Goal: Navigation & Orientation: Find specific page/section

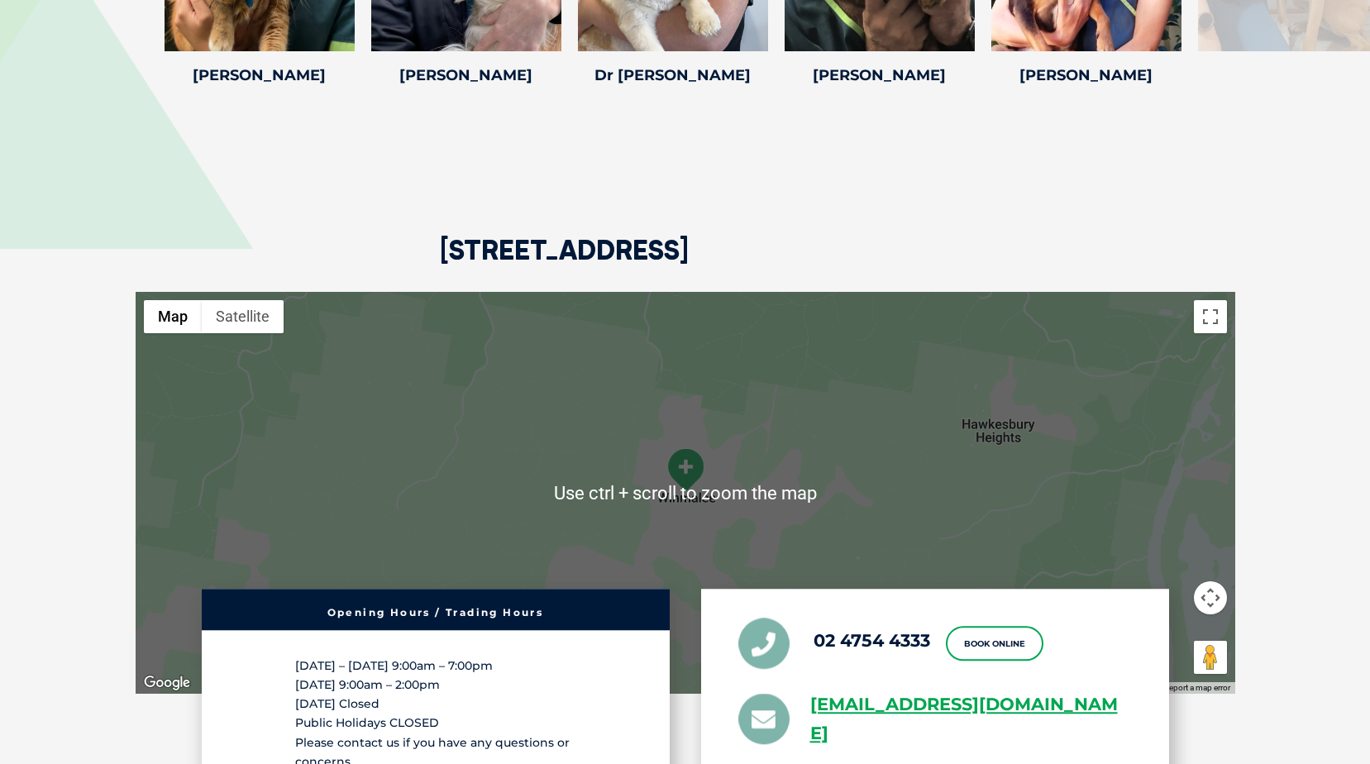
scroll to position [2894, 0]
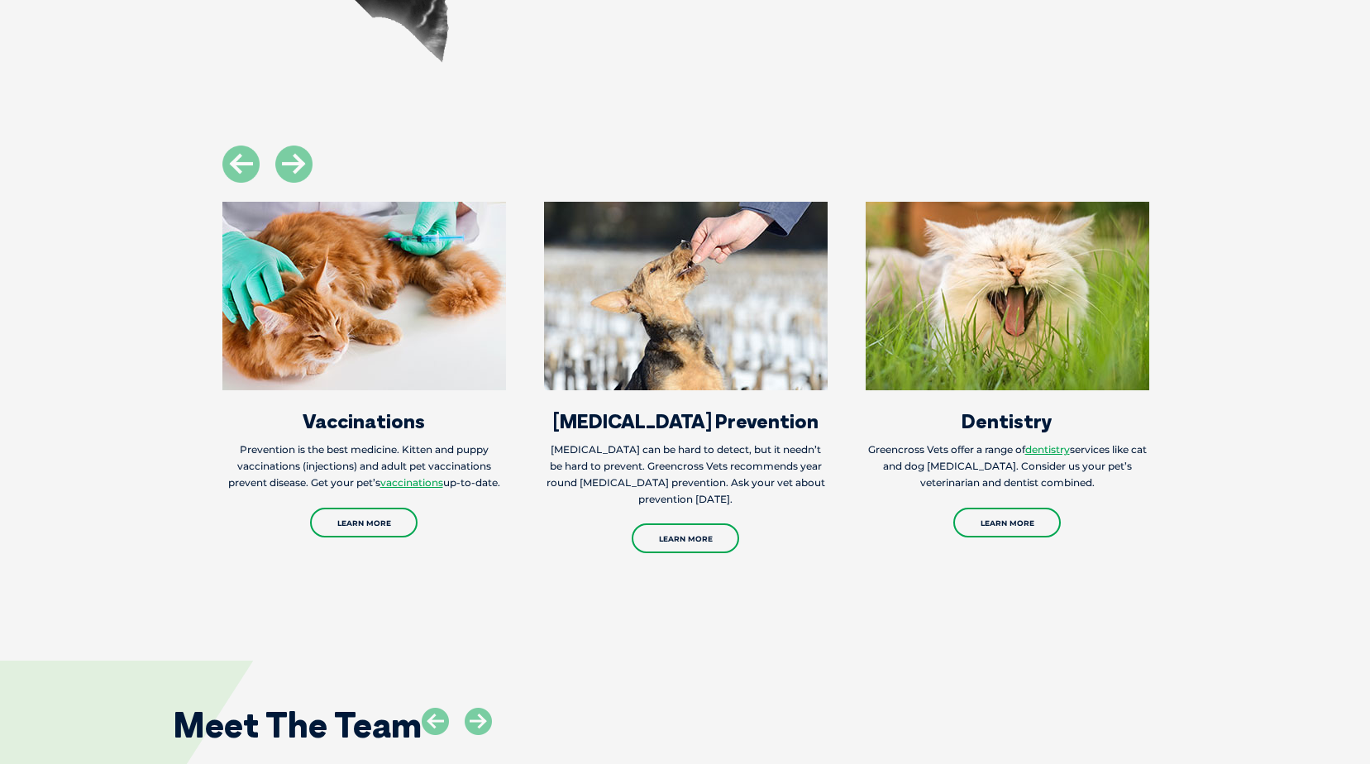
scroll to position [1985, 0]
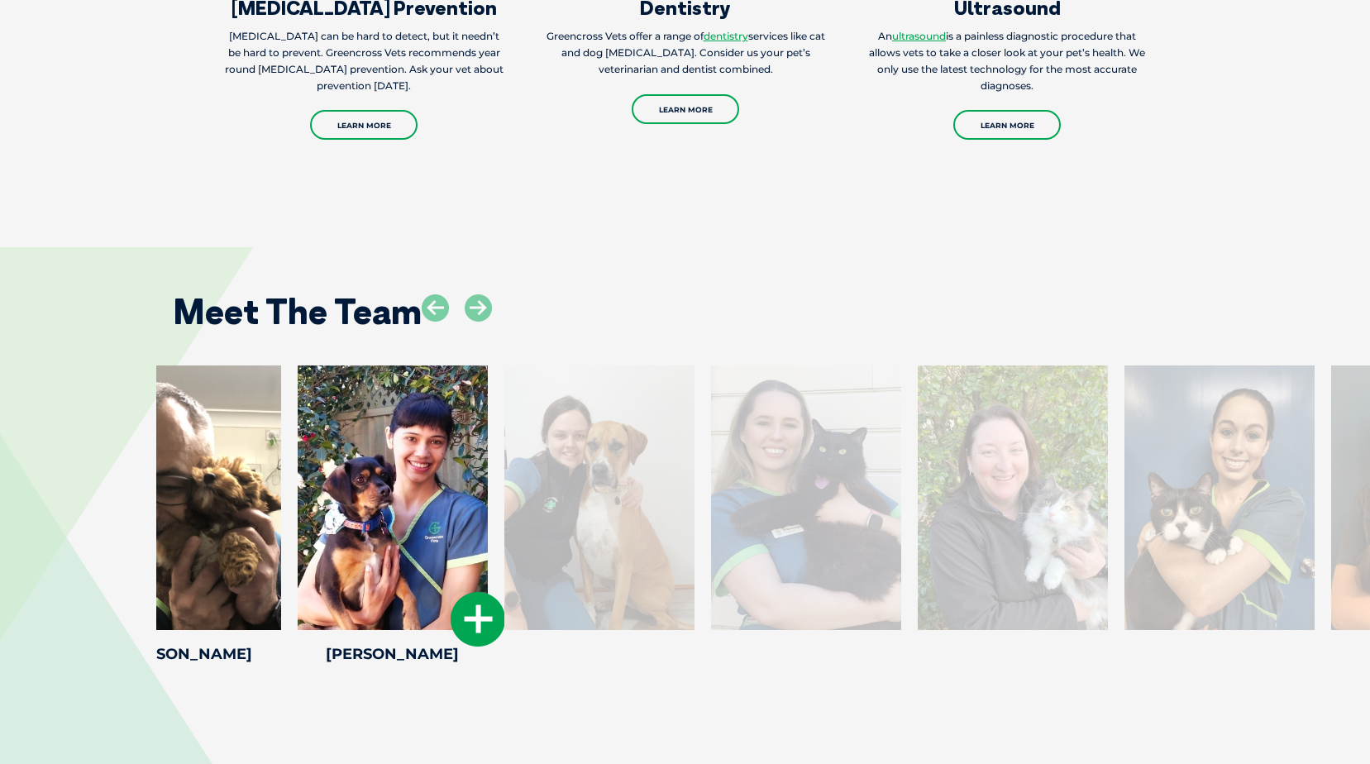
drag, startPoint x: 1061, startPoint y: 550, endPoint x: 367, endPoint y: 458, distance: 699.9
click at [367, 458] on div at bounding box center [393, 498] width 190 height 265
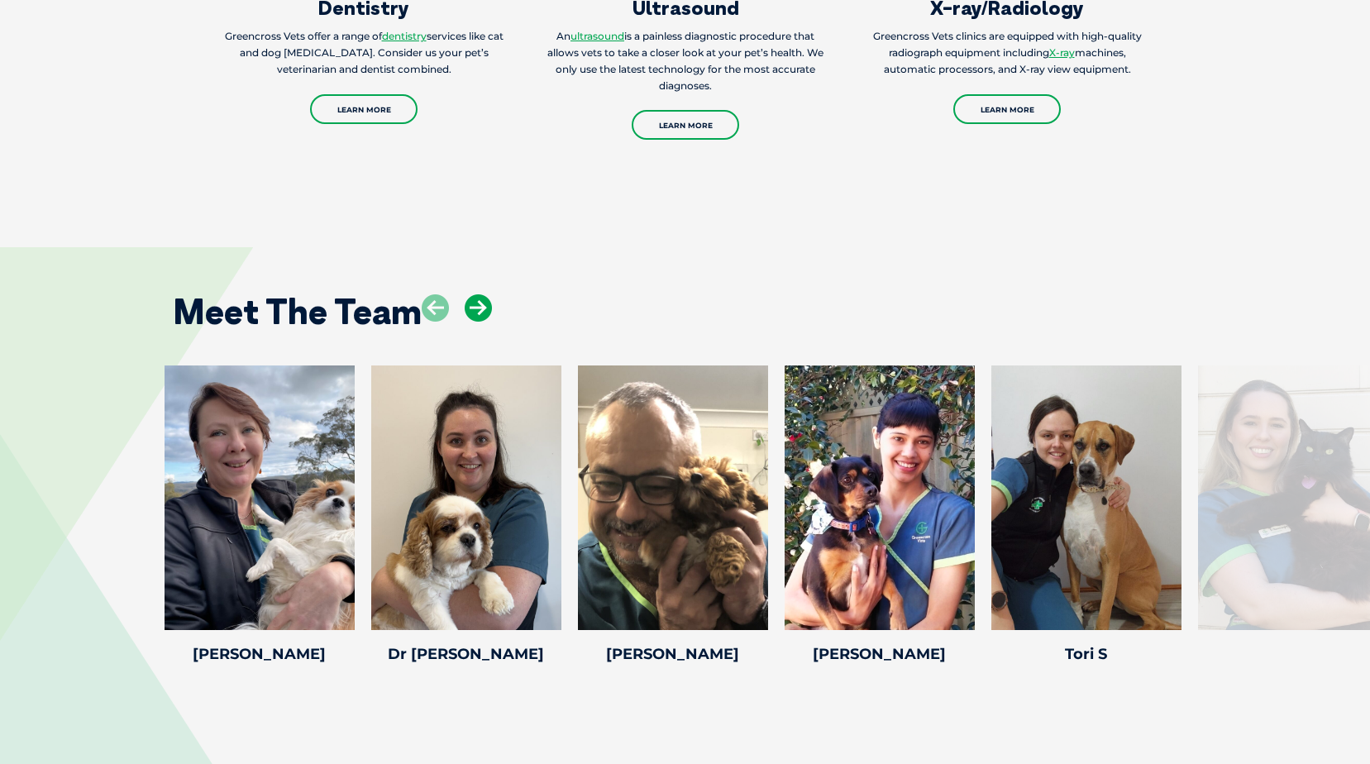
click at [476, 310] on icon at bounding box center [478, 307] width 27 height 27
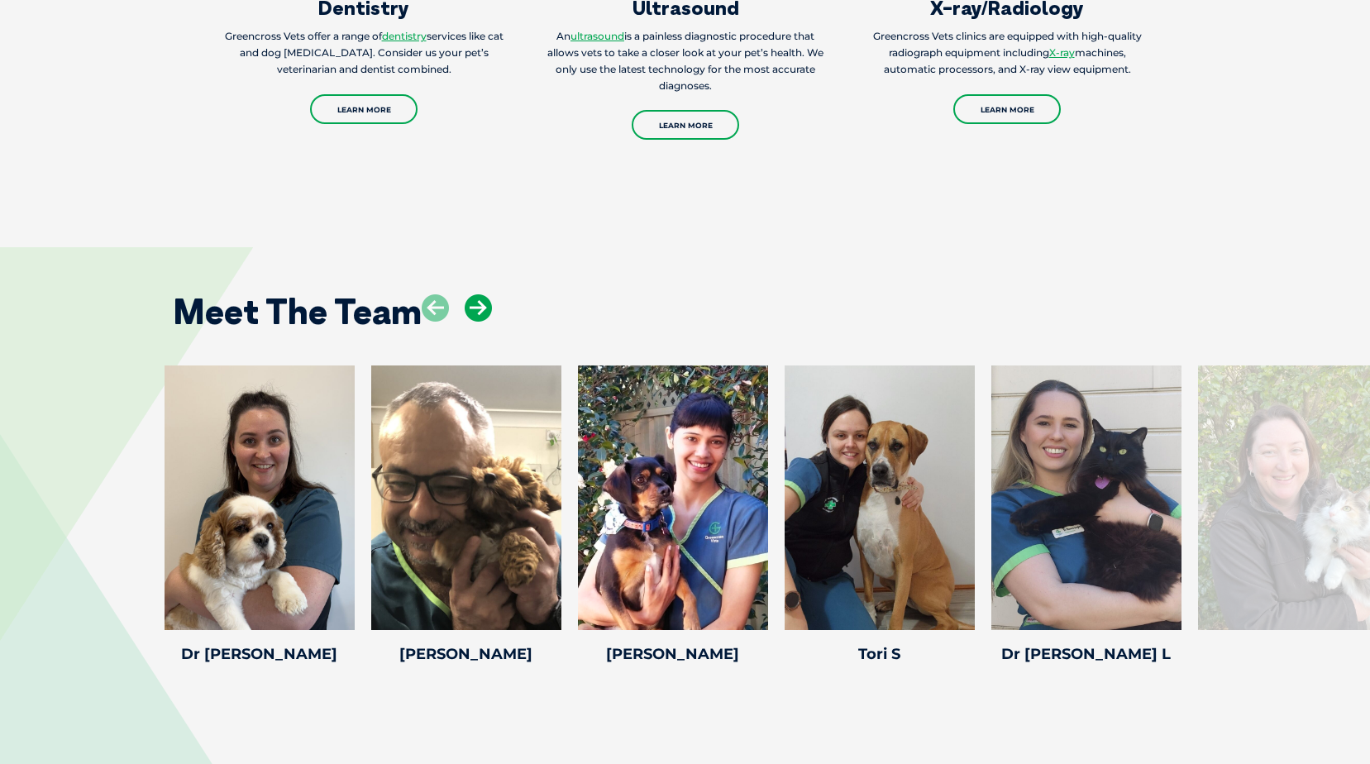
click at [476, 311] on icon at bounding box center [478, 307] width 27 height 27
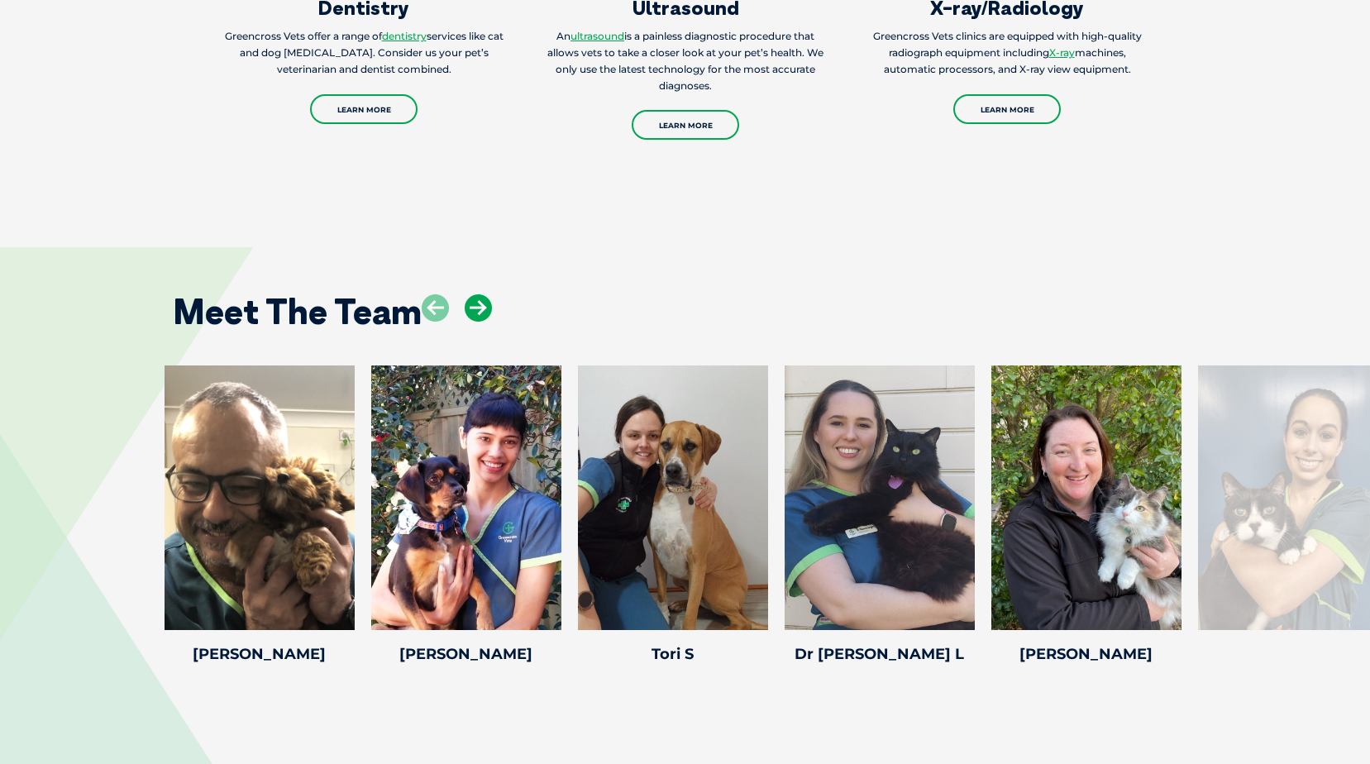
click at [476, 311] on icon at bounding box center [478, 307] width 27 height 27
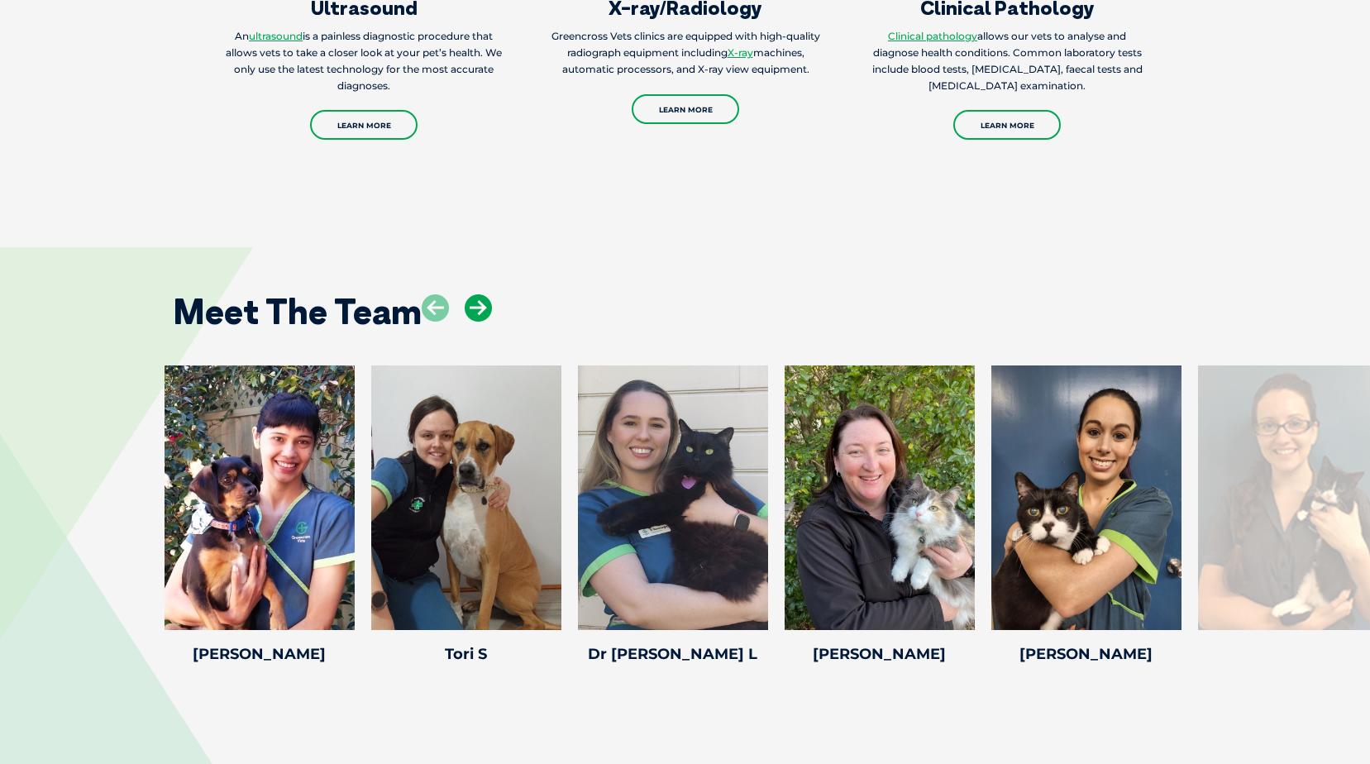
click at [476, 311] on icon at bounding box center [478, 307] width 27 height 27
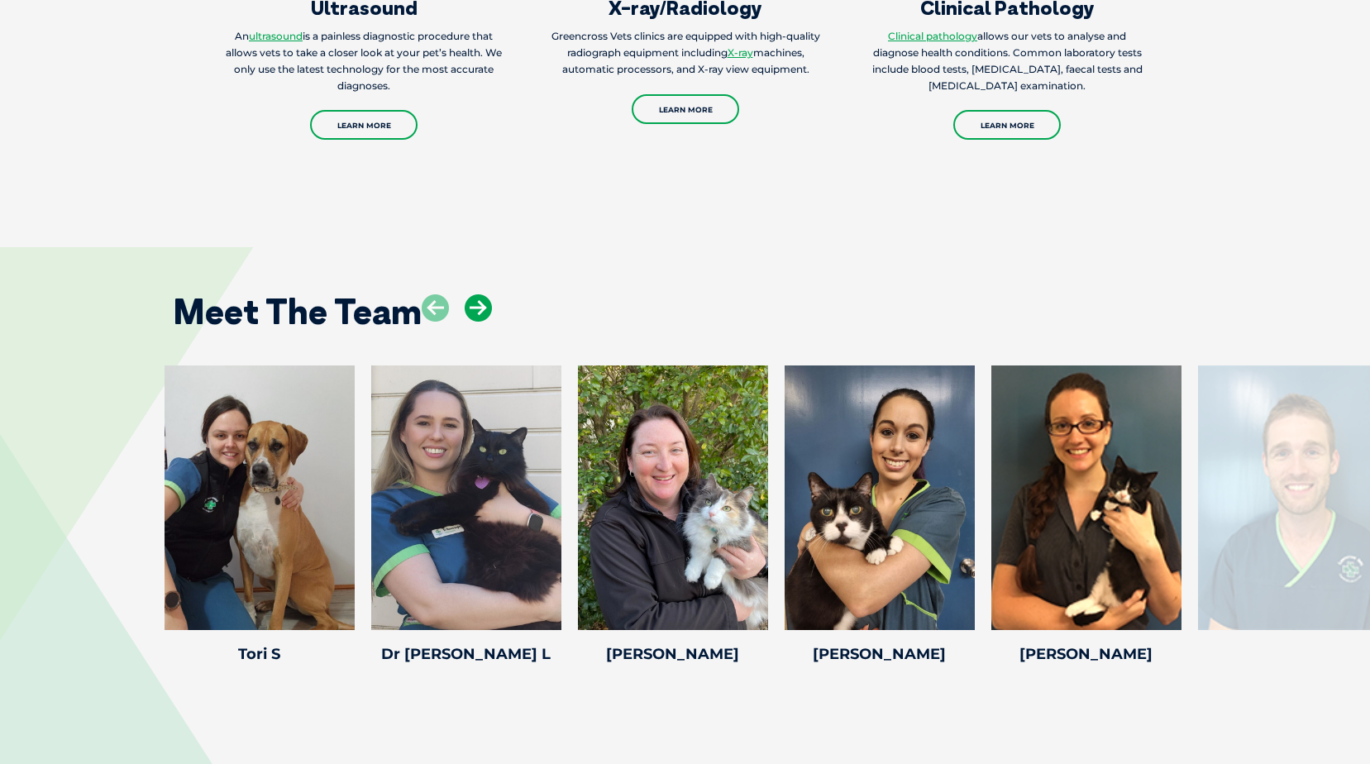
click at [476, 311] on icon at bounding box center [478, 307] width 27 height 27
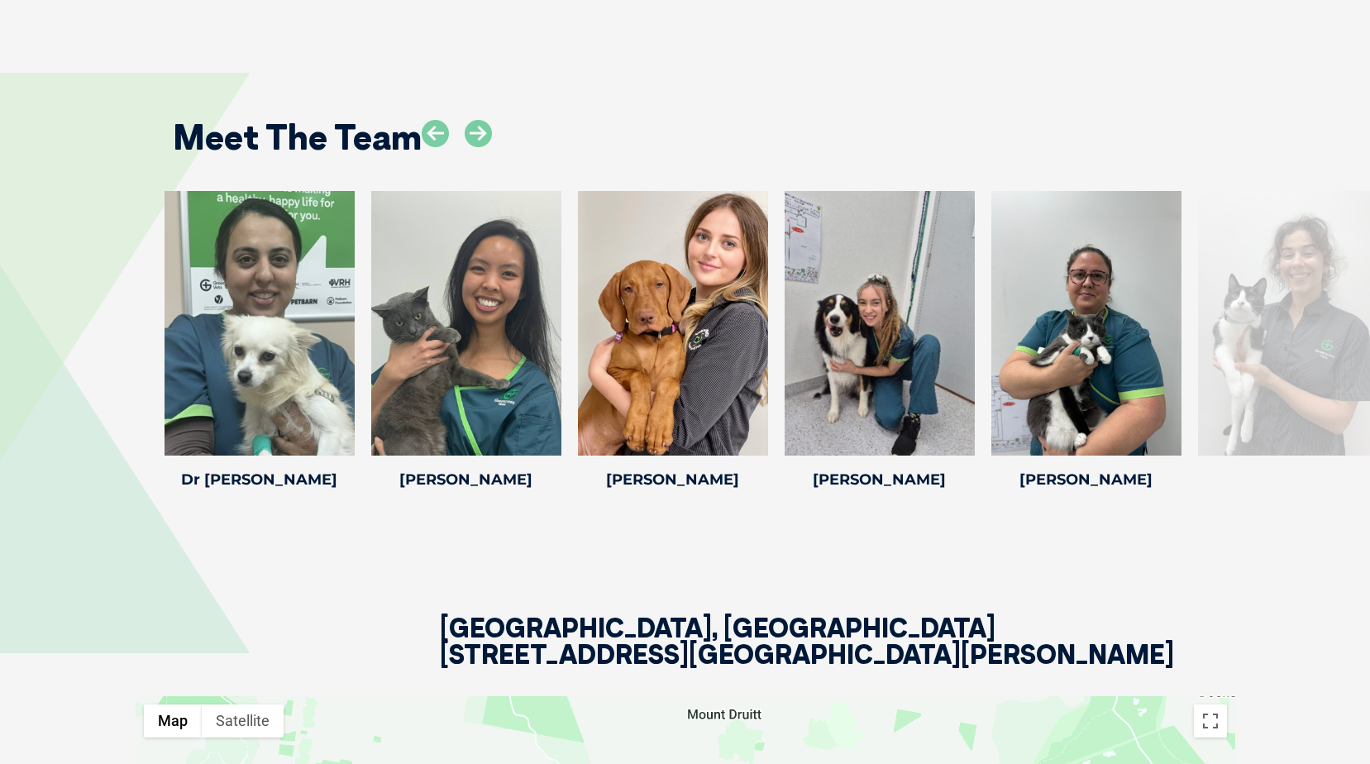
scroll to position [2398, 0]
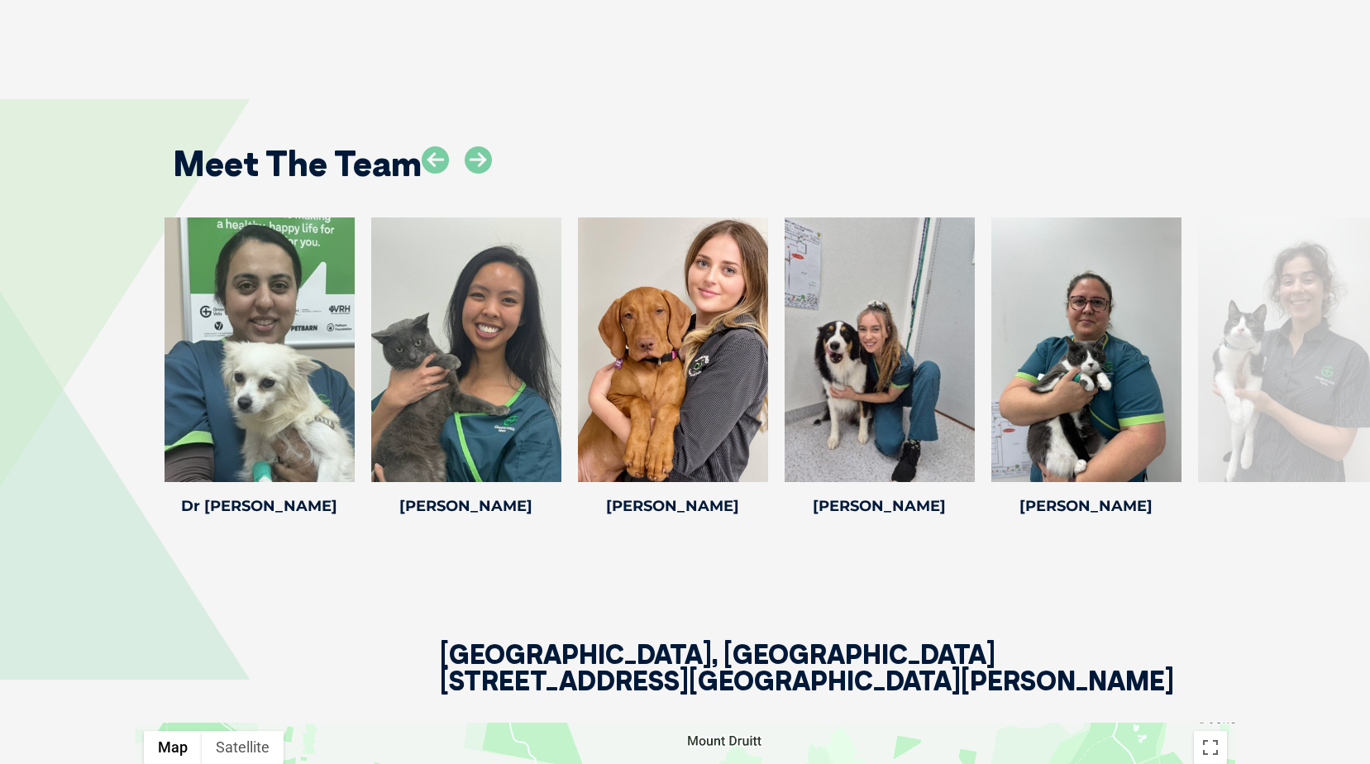
click at [1264, 378] on div at bounding box center [1293, 350] width 190 height 265
click at [477, 174] on icon at bounding box center [478, 159] width 27 height 27
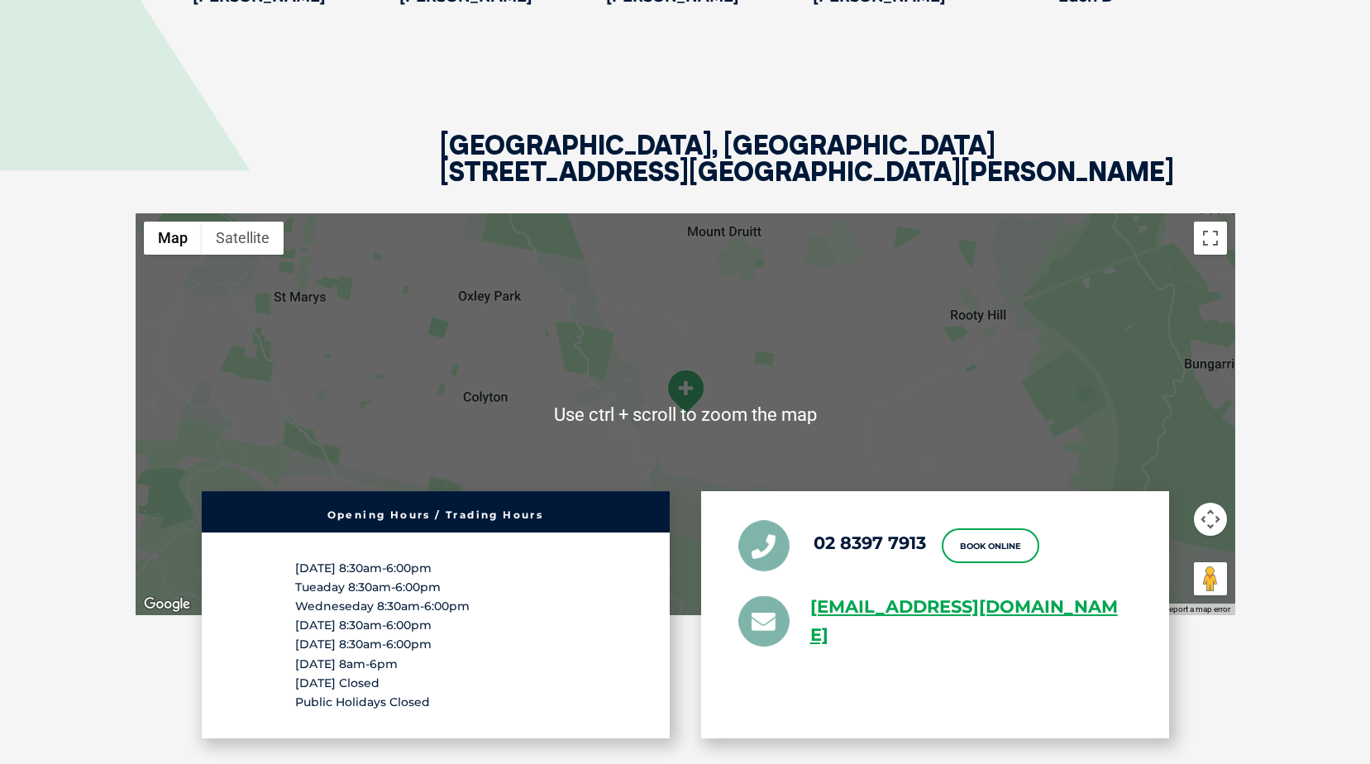
scroll to position [2977, 0]
